Goal: Information Seeking & Learning: Learn about a topic

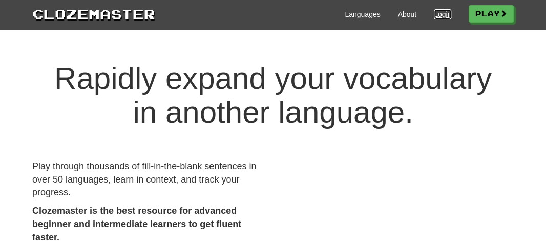
click at [434, 15] on link "Login" at bounding box center [442, 14] width 17 height 10
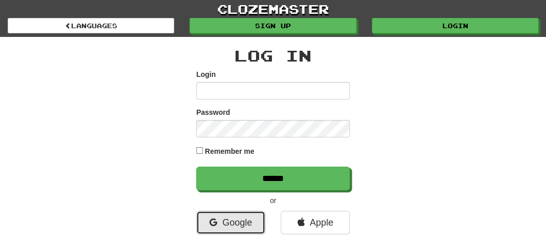
click at [212, 224] on icon at bounding box center [214, 222] width 8 height 9
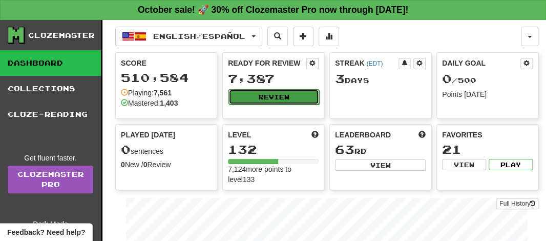
click at [275, 96] on button "Review" at bounding box center [274, 96] width 91 height 15
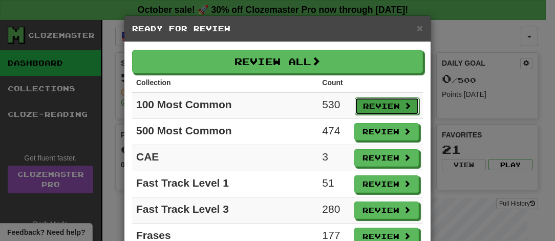
click at [378, 101] on button "Review" at bounding box center [387, 105] width 65 height 17
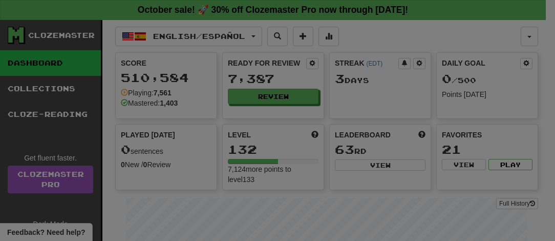
select select "**"
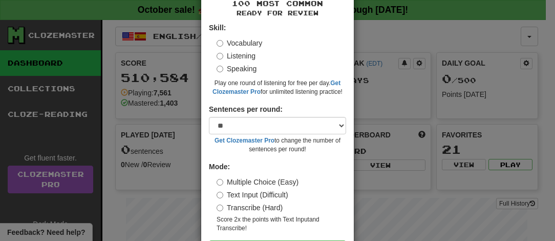
scroll to position [77, 0]
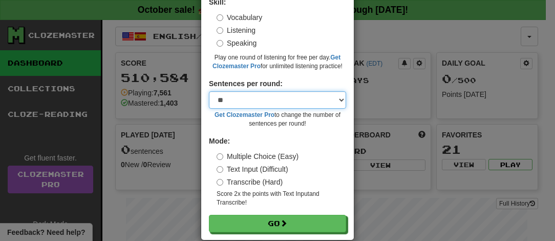
click at [333, 101] on select "* ** ** ** ** ** *** ********" at bounding box center [277, 99] width 137 height 17
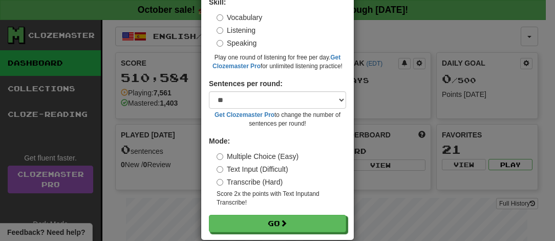
click at [342, 200] on div "100 Most Common Ready for Review Skill: Vocabulary Listening Speaking Play one …" at bounding box center [277, 102] width 153 height 275
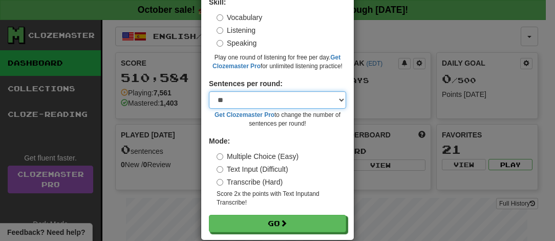
click at [336, 100] on select "* ** ** ** ** ** *** ********" at bounding box center [277, 99] width 137 height 17
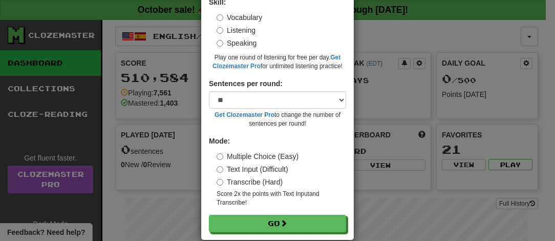
click at [202, 176] on div "100 Most Common Ready for Review Skill: Vocabulary Listening Speaking Play one …" at bounding box center [277, 102] width 153 height 275
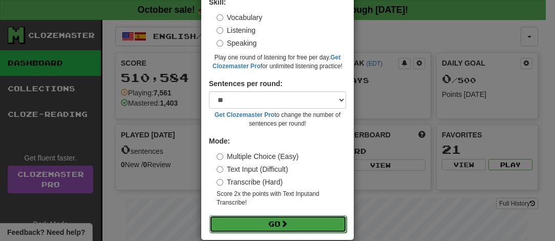
click at [268, 228] on button "Go" at bounding box center [278, 223] width 137 height 17
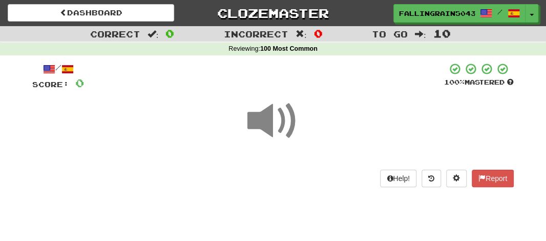
click at [272, 129] on span at bounding box center [272, 120] width 51 height 51
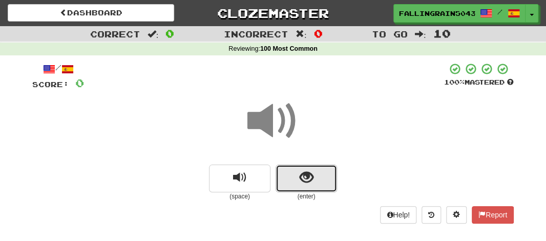
click at [295, 172] on button "show sentence" at bounding box center [306, 178] width 61 height 28
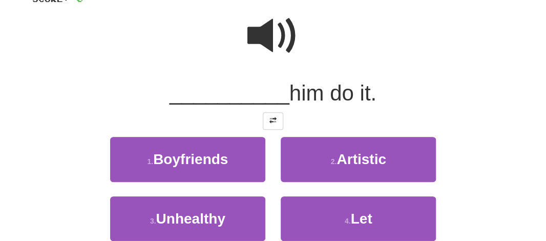
scroll to position [111, 0]
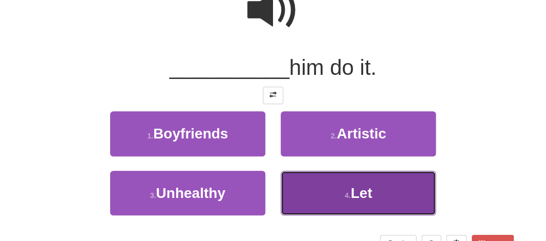
click at [346, 187] on button "4 . Let" at bounding box center [358, 193] width 155 height 45
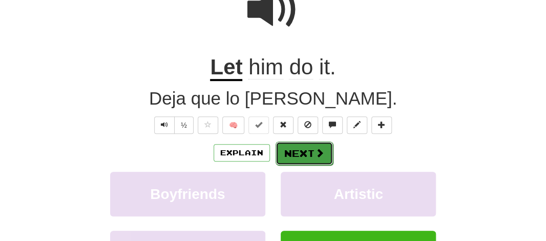
click at [299, 160] on button "Next" at bounding box center [304, 153] width 57 height 24
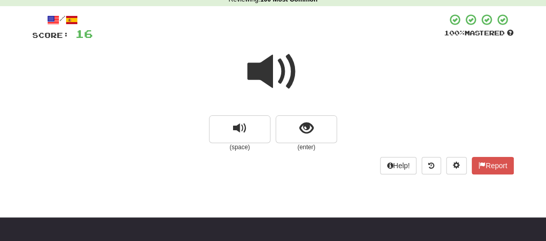
scroll to position [32, 0]
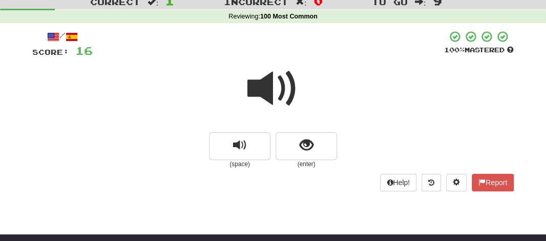
click at [271, 83] on span at bounding box center [272, 88] width 51 height 51
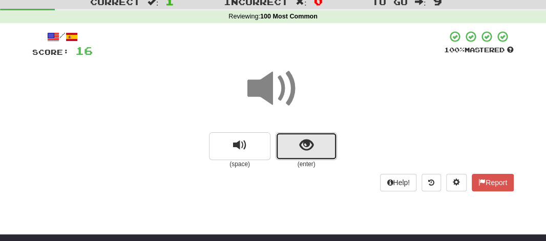
click at [288, 150] on button "show sentence" at bounding box center [306, 146] width 61 height 28
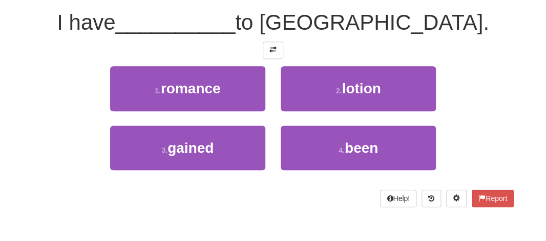
scroll to position [160, 0]
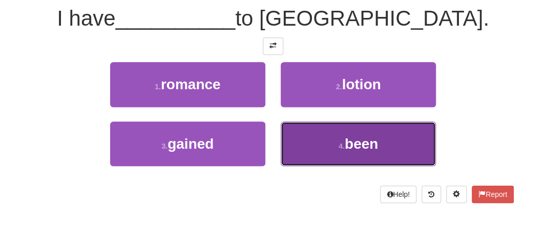
click at [364, 146] on span "been" at bounding box center [361, 144] width 33 height 16
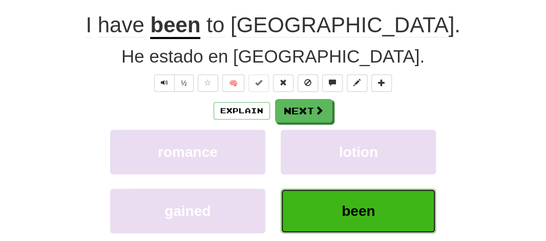
scroll to position [167, 0]
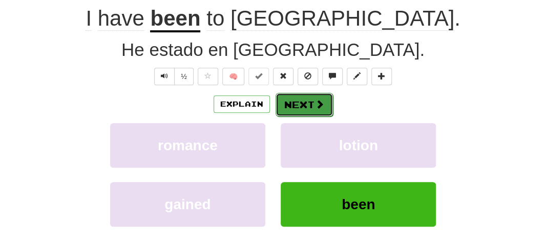
click at [295, 107] on button "Next" at bounding box center [304, 105] width 57 height 24
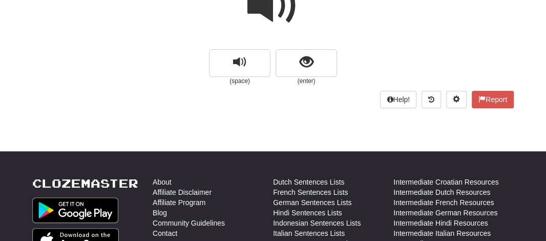
scroll to position [65, 0]
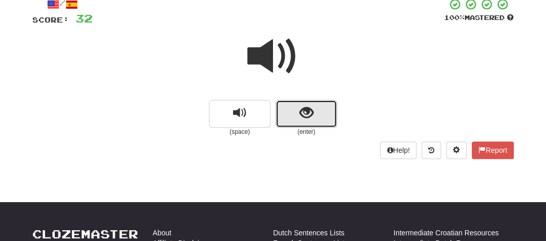
click at [310, 109] on span "show sentence" at bounding box center [307, 113] width 14 height 14
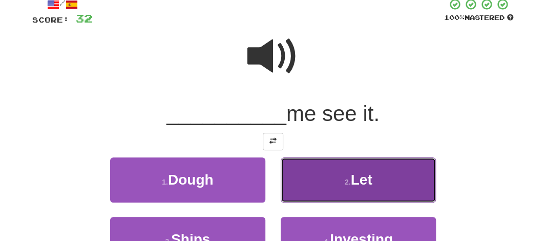
click at [327, 191] on button "2 . Let" at bounding box center [358, 179] width 155 height 45
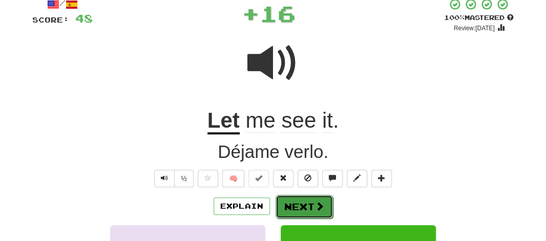
click at [295, 206] on button "Next" at bounding box center [304, 207] width 57 height 24
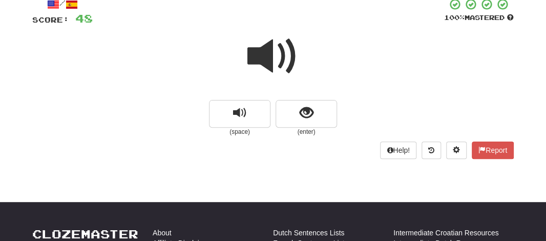
click at [264, 42] on span at bounding box center [272, 56] width 51 height 51
